Goal: Information Seeking & Learning: Compare options

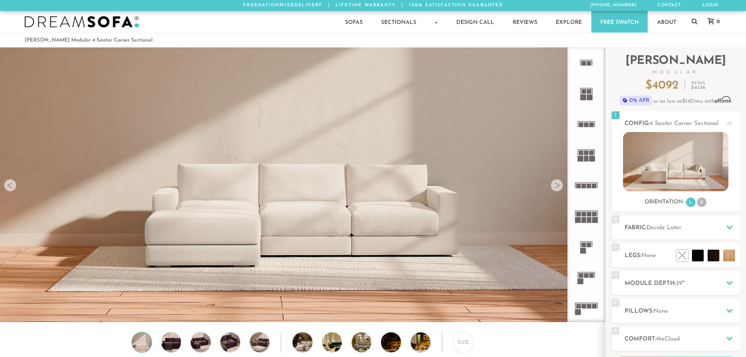
click at [588, 281] on icon at bounding box center [586, 277] width 31 height 31
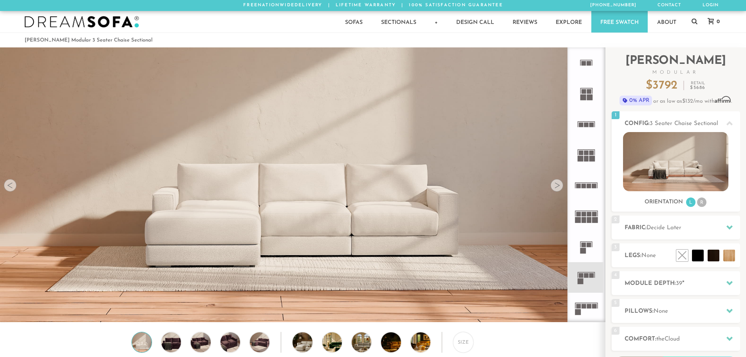
click at [588, 310] on icon at bounding box center [586, 308] width 31 height 31
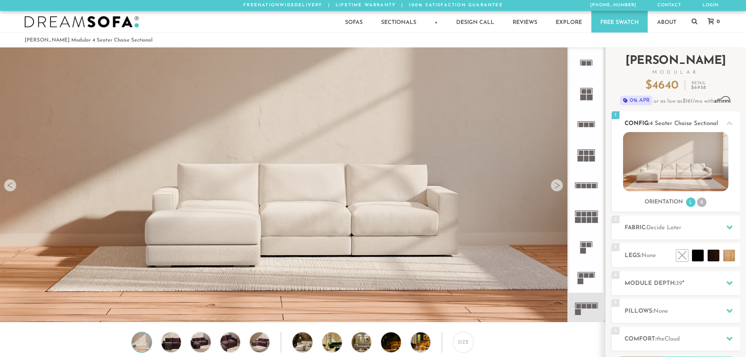
click at [706, 200] on li "R" at bounding box center [701, 201] width 9 height 9
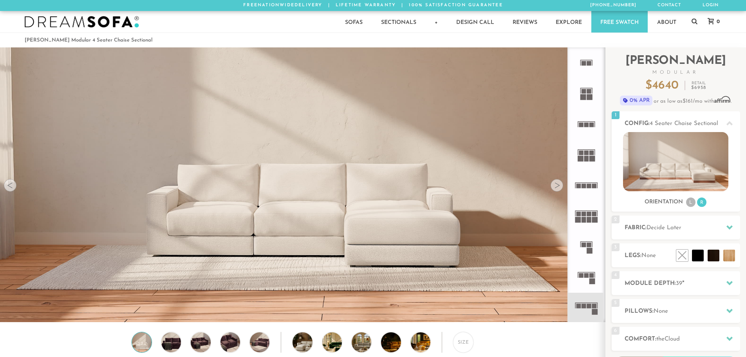
click at [590, 281] on rect at bounding box center [593, 282] width 6 height 6
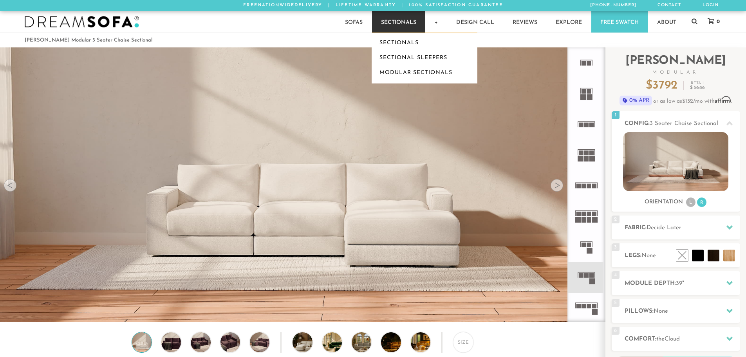
click at [409, 22] on link "Sectionals" at bounding box center [398, 22] width 53 height 22
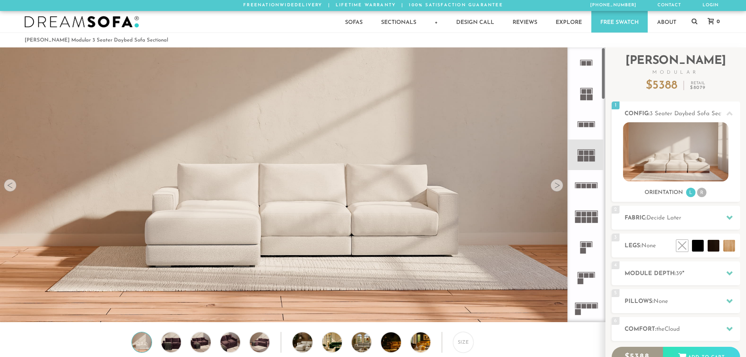
click at [158, 343] on div "Size" at bounding box center [302, 344] width 605 height 24
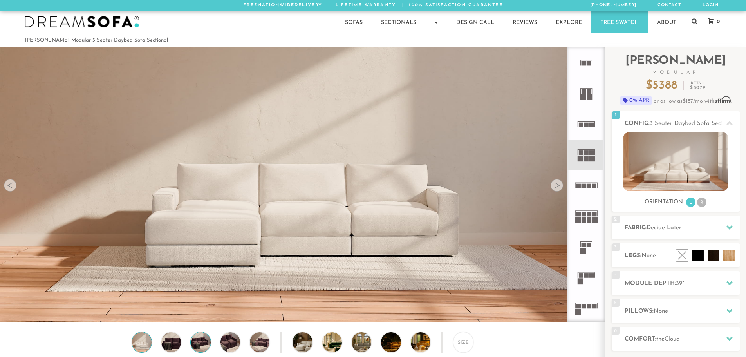
click at [207, 344] on img at bounding box center [201, 342] width 24 height 20
